Goal: Task Accomplishment & Management: Manage account settings

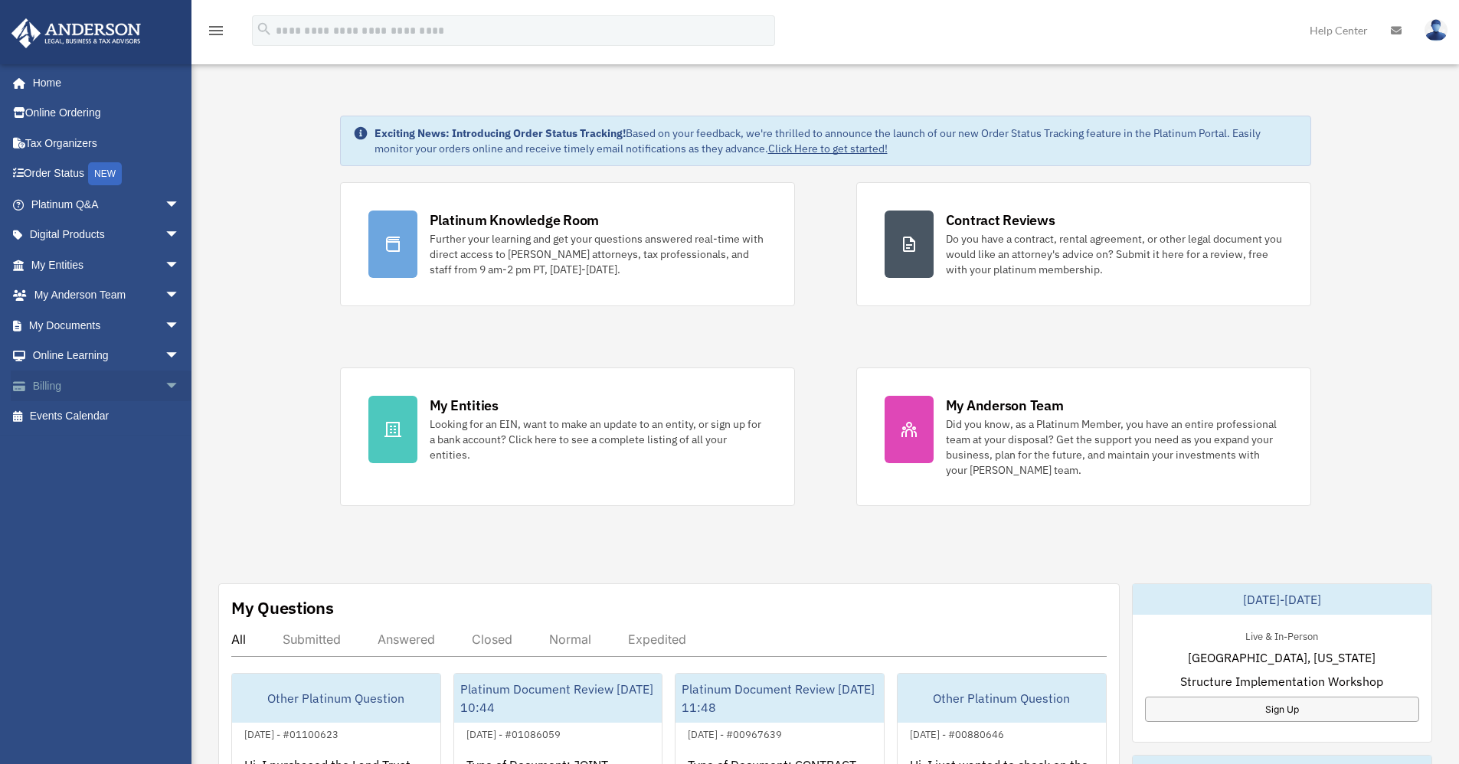
click at [165, 385] on span "arrow_drop_down" at bounding box center [180, 386] width 31 height 31
click at [83, 416] on link "$ Open Invoices" at bounding box center [112, 416] width 182 height 31
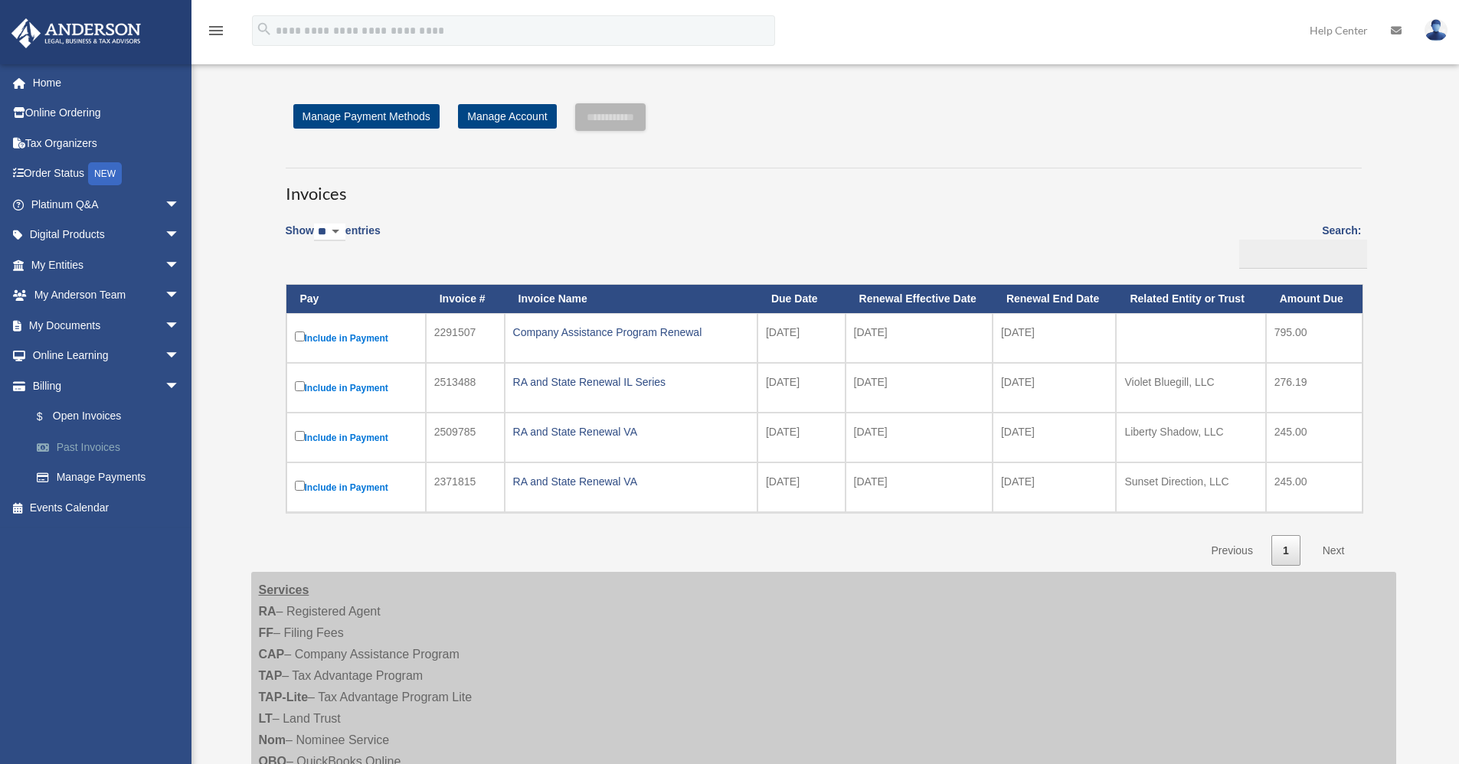
click at [92, 445] on link "Past Invoices" at bounding box center [112, 447] width 182 height 31
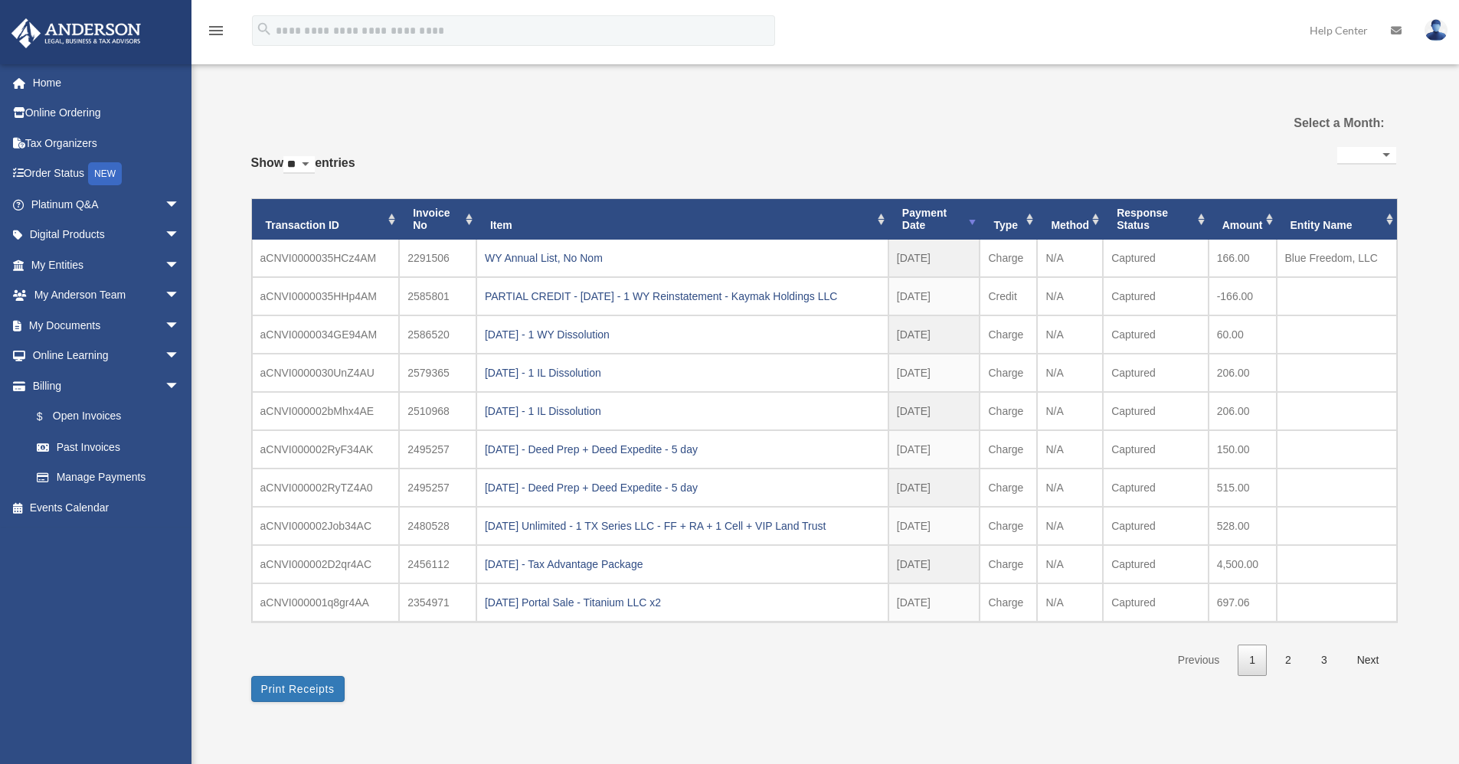
select select
click at [53, 83] on link "Home" at bounding box center [107, 82] width 192 height 31
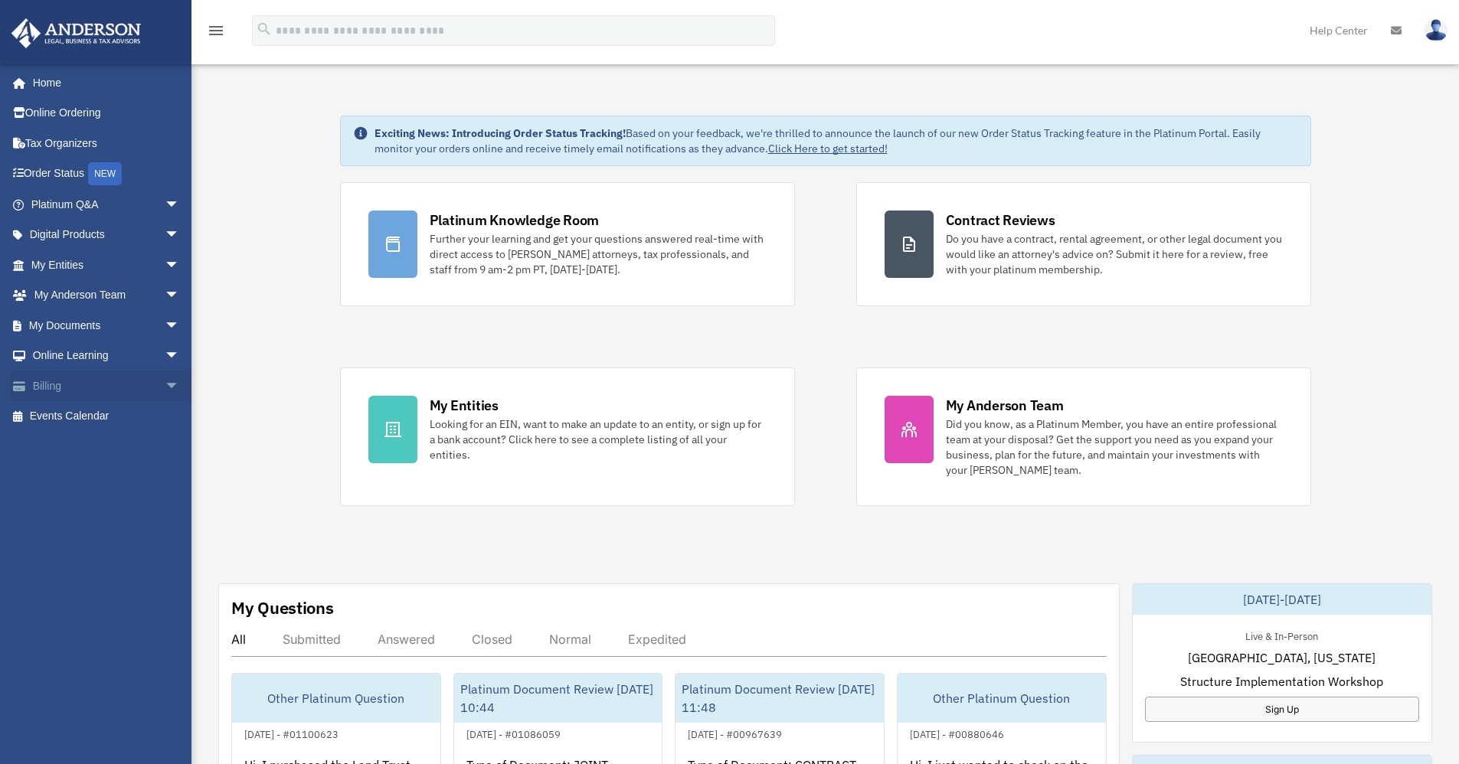
click at [110, 387] on link "Billing arrow_drop_down" at bounding box center [107, 386] width 192 height 31
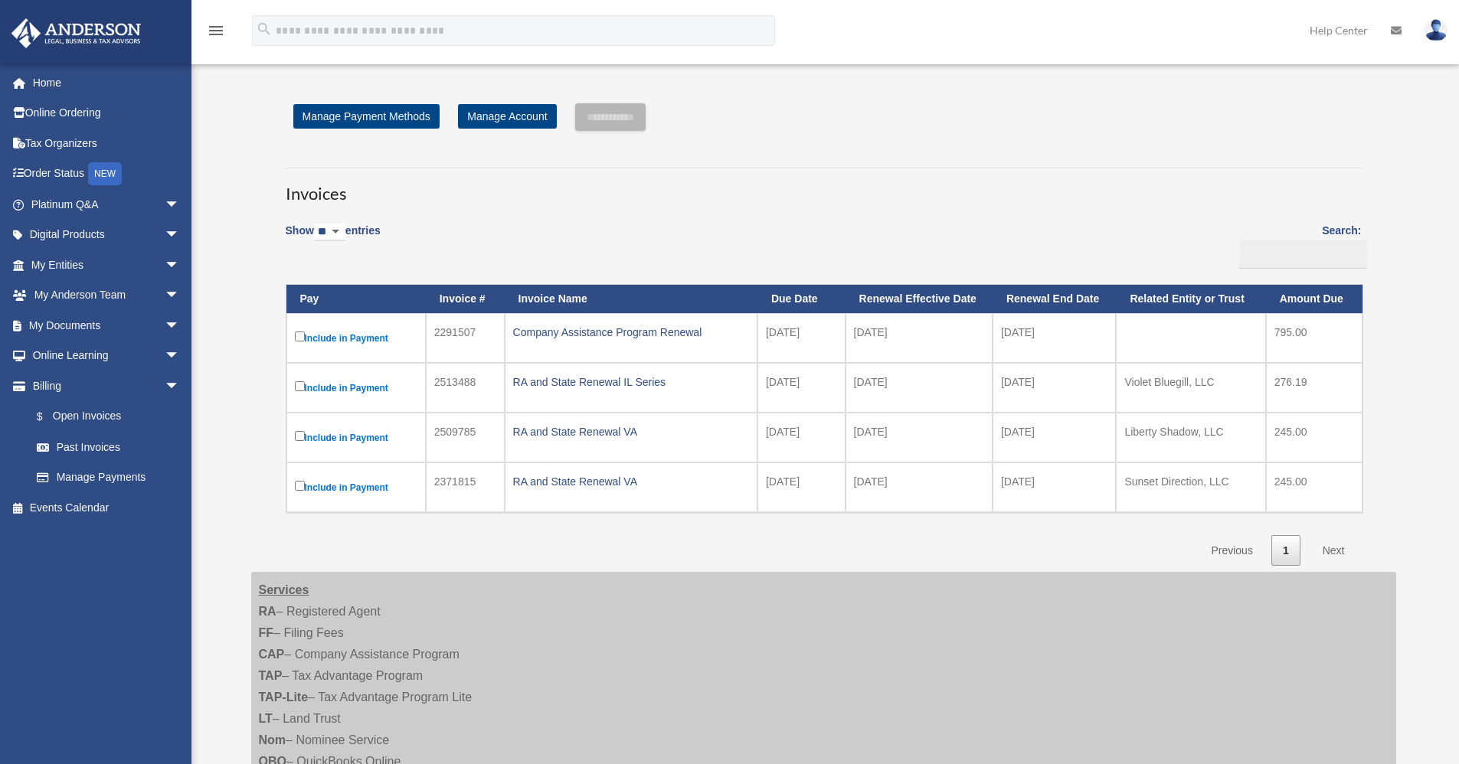
click at [955, 214] on div "Show ** ** ** *** entries Search: Pay Invoice # Invoice Name Due Date Renewal E…" at bounding box center [824, 389] width 1076 height 353
